Goal: Complete application form

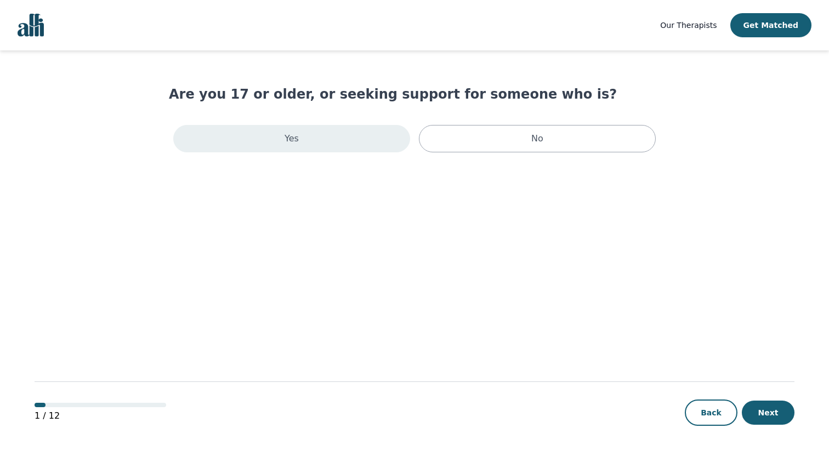
click at [369, 143] on div "Yes" at bounding box center [291, 138] width 237 height 27
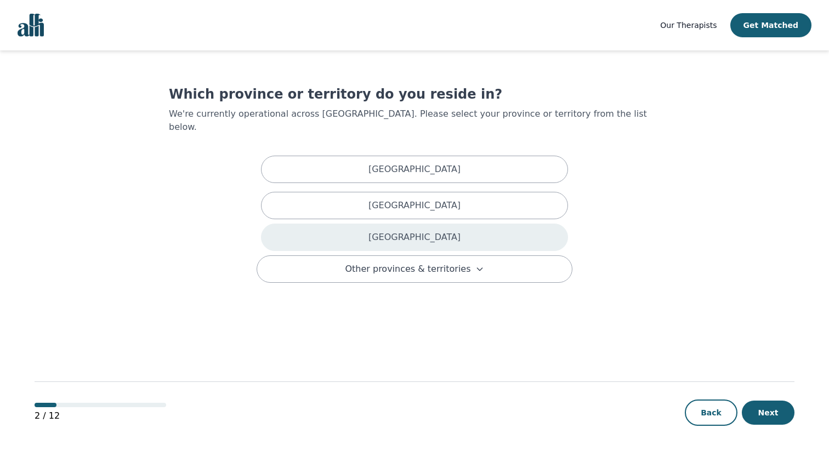
click at [351, 224] on div "[GEOGRAPHIC_DATA]" at bounding box center [414, 237] width 307 height 27
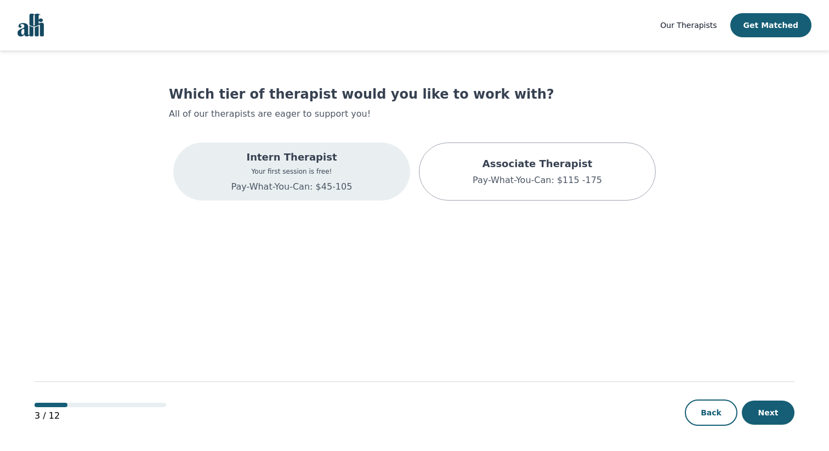
click at [367, 181] on div "Intern Therapist Your first session is free! Pay-What-You-Can: $45-105" at bounding box center [291, 172] width 237 height 58
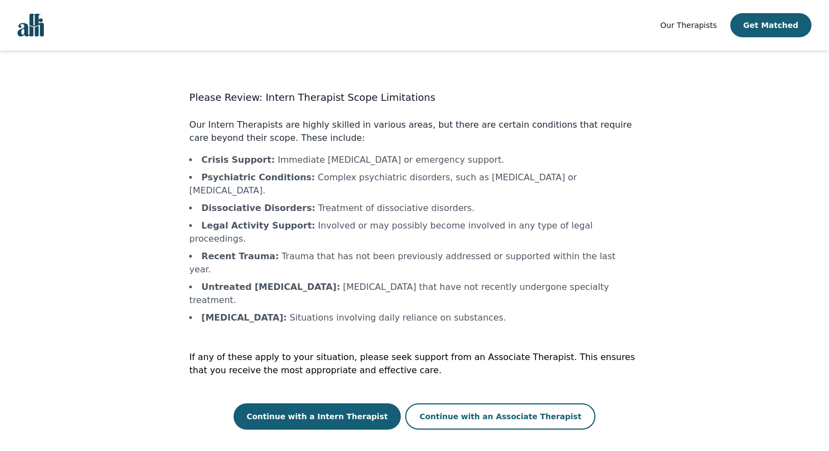
scroll to position [1, 0]
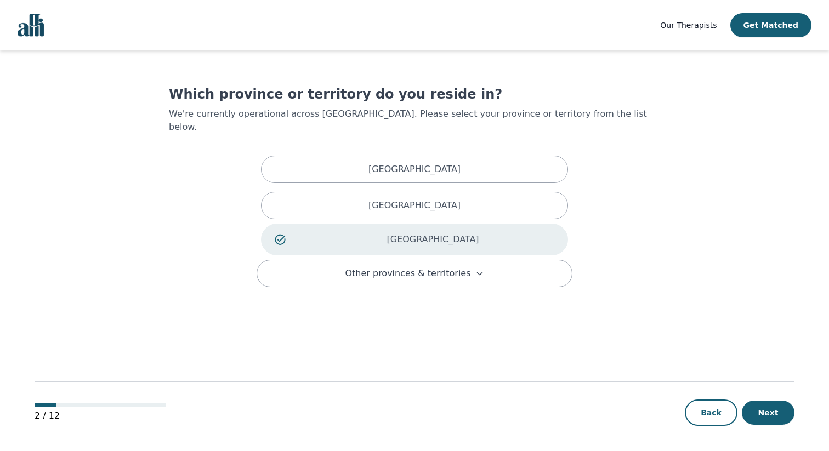
click at [22, 28] on img "Global" at bounding box center [31, 25] width 26 height 23
